Goal: Information Seeking & Learning: Stay updated

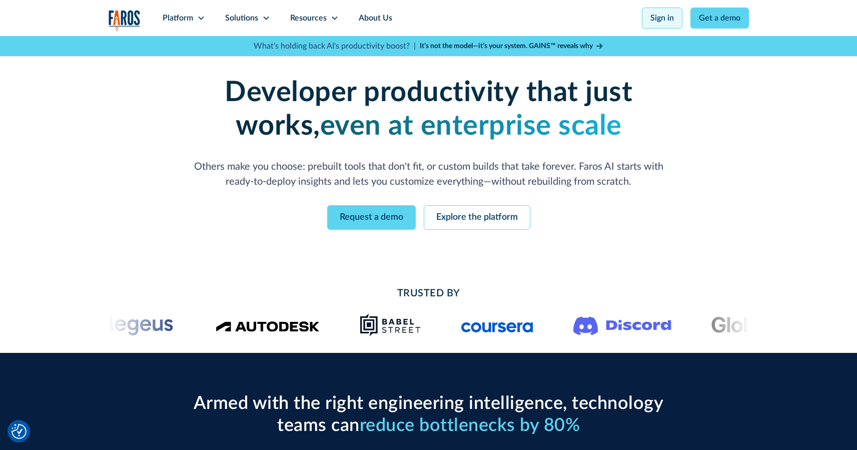
click at [662, 16] on link "Sign in" at bounding box center [662, 18] width 41 height 21
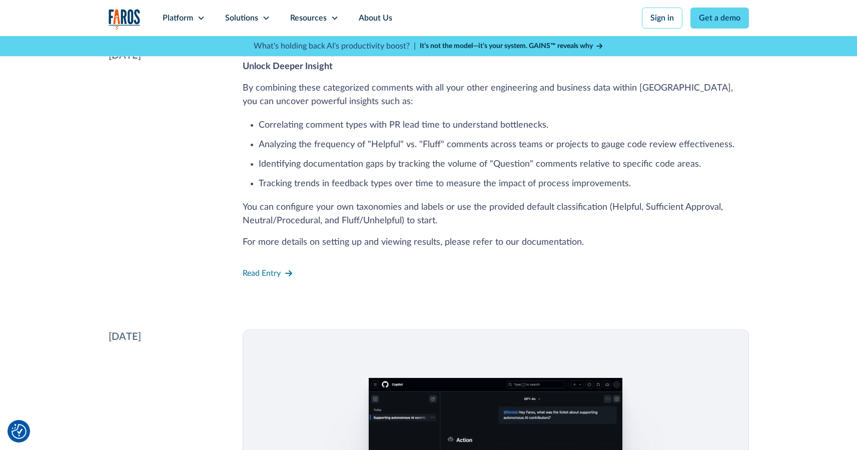
scroll to position [589, 0]
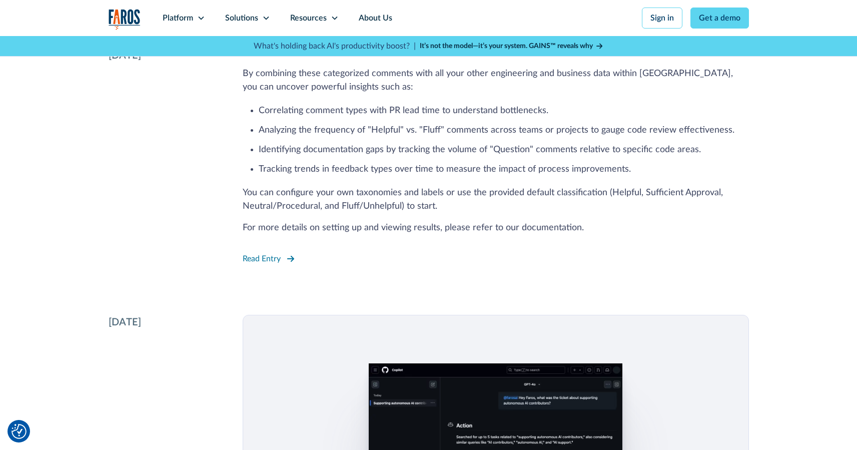
click at [263, 260] on div "Read Entry" at bounding box center [262, 259] width 38 height 12
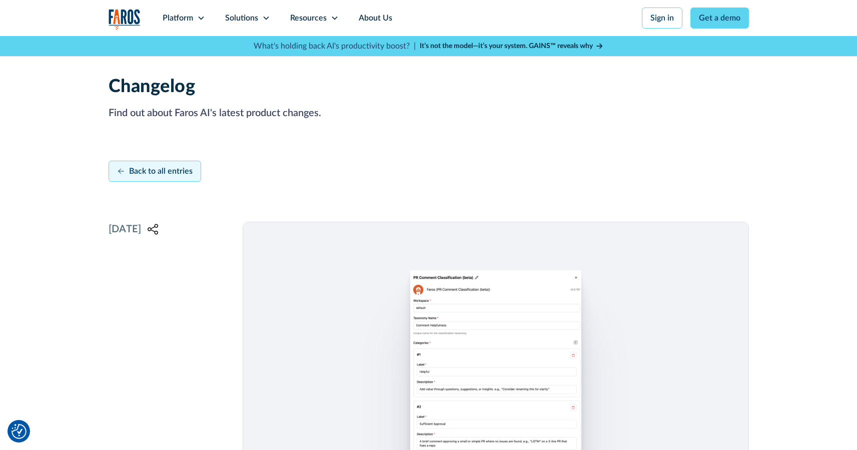
click at [164, 168] on div "Back to all entries" at bounding box center [161, 171] width 64 height 12
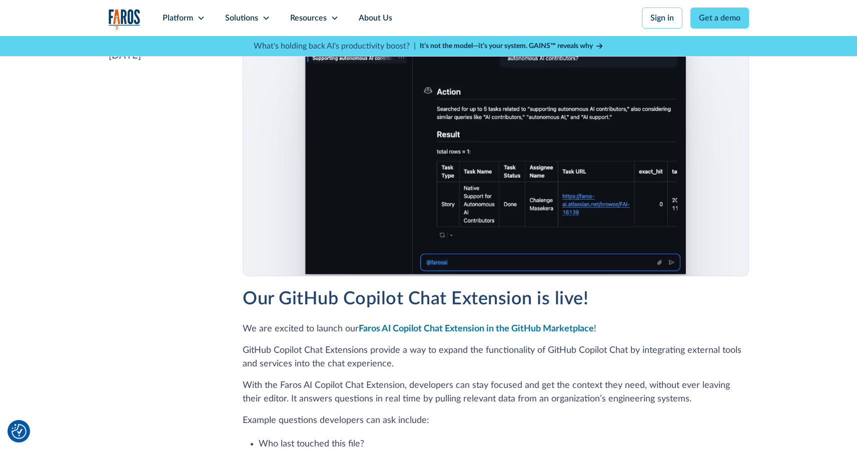
scroll to position [908, 0]
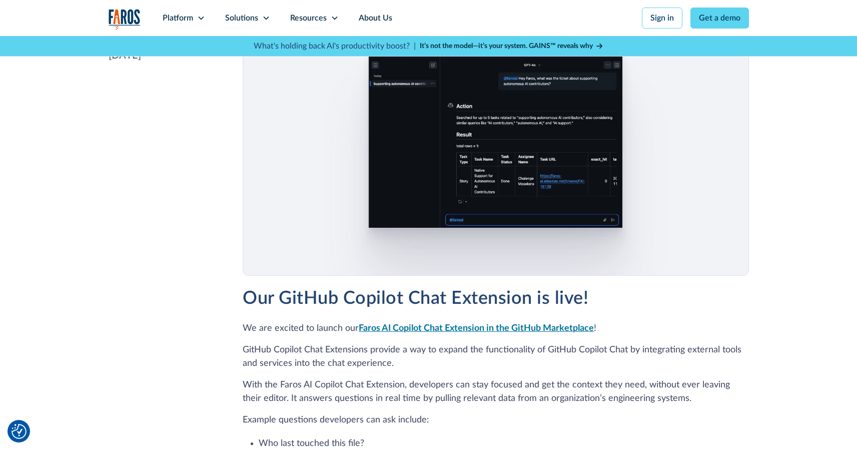
click at [423, 328] on strong "Faros AI Copilot Chat Extension in the GitHub Marketplace" at bounding box center [476, 328] width 235 height 9
